Goal: Information Seeking & Learning: Check status

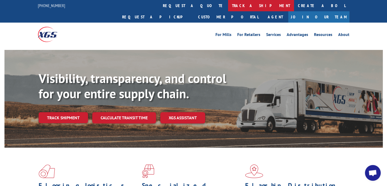
click at [228, 8] on link "track a shipment" at bounding box center [261, 5] width 66 height 11
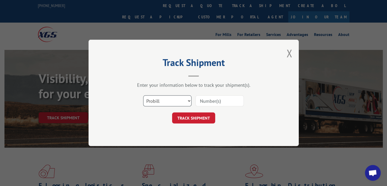
click at [188, 101] on select "Select category... Probill BOL PO" at bounding box center [167, 101] width 48 height 11
select select "bol"
click at [143, 96] on select "Select category... Probill BOL PO" at bounding box center [167, 101] width 48 height 11
click at [221, 100] on input at bounding box center [219, 101] width 48 height 11
click at [225, 102] on input at bounding box center [219, 101] width 48 height 11
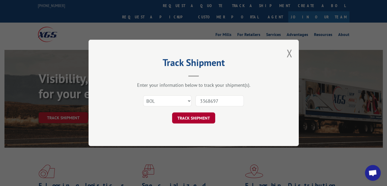
type input "3368697"
click at [200, 117] on button "TRACK SHIPMENT" at bounding box center [193, 118] width 43 height 11
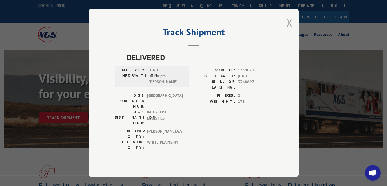
click at [290, 30] on button "Close modal" at bounding box center [289, 23] width 6 height 14
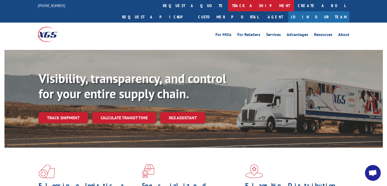
click at [228, 7] on link "track a shipment" at bounding box center [261, 5] width 66 height 11
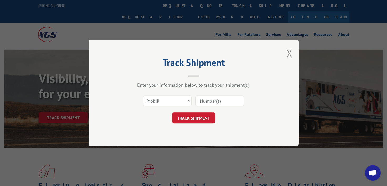
click at [216, 102] on input at bounding box center [219, 101] width 48 height 11
type input "3368697"
click at [190, 100] on select "Select category... Probill BOL PO" at bounding box center [167, 101] width 48 height 11
select select "bol"
click at [143, 96] on select "Select category... Probill BOL PO" at bounding box center [167, 101] width 48 height 11
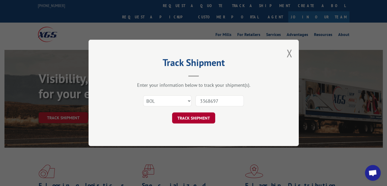
click at [198, 118] on button "TRACK SHIPMENT" at bounding box center [193, 118] width 43 height 11
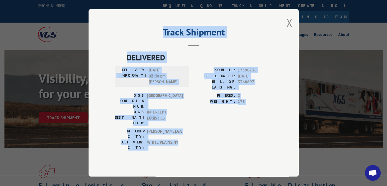
drag, startPoint x: 117, startPoint y: 54, endPoint x: 281, endPoint y: 148, distance: 188.7
click at [281, 148] on div "Track Shipment DELIVERED DELIVERY INFORMATION: [DATE] 02:50 pm [PERSON_NAME]: 1…" at bounding box center [194, 92] width 210 height 167
copy div "Track Shipment DELIVERED DELIVERY INFORMATION: [DATE] 02:50 pm [PERSON_NAME]: 1…"
